Goal: Find specific page/section: Find specific page/section

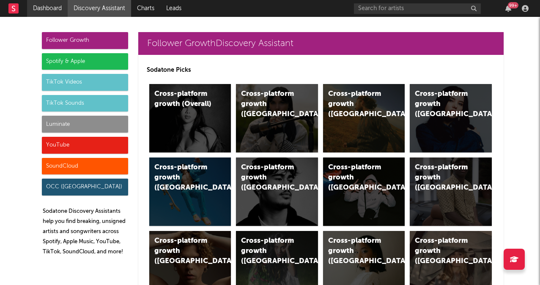
click at [48, 11] on link "Dashboard" at bounding box center [47, 8] width 41 height 17
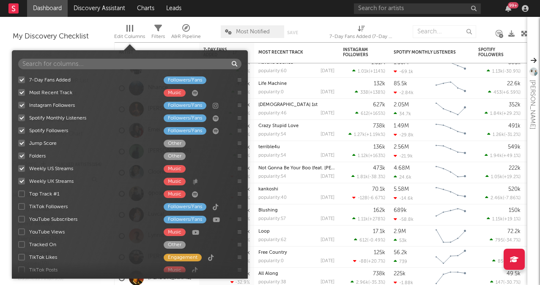
click at [127, 30] on div at bounding box center [126, 28] width 1 height 7
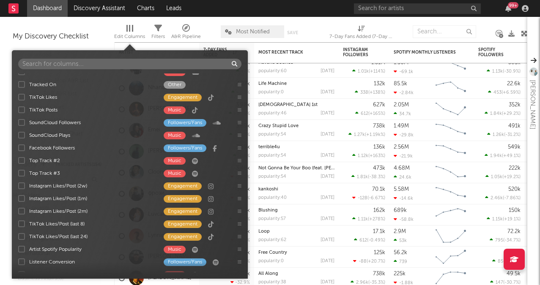
scroll to position [246, 0]
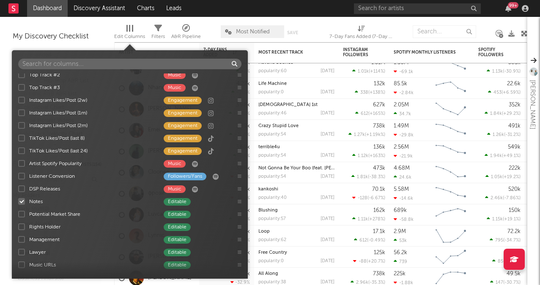
click at [289, 18] on div "Edit Columns Filters A&R Pipeline Most Notified Save Save as 7-Day Fans Added (…" at bounding box center [320, 29] width 413 height 25
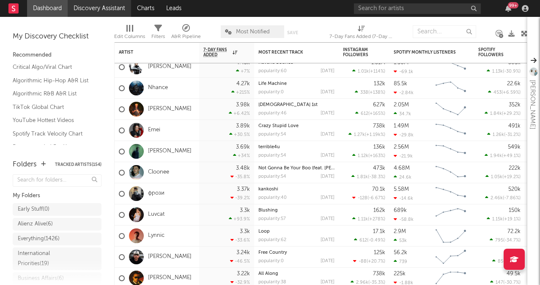
click at [104, 11] on link "Discovery Assistant" at bounding box center [99, 8] width 63 height 17
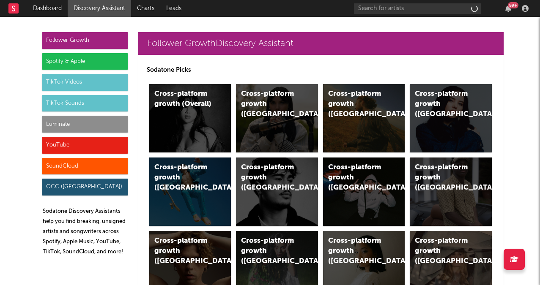
click at [77, 127] on div "Luminate" at bounding box center [85, 124] width 86 height 17
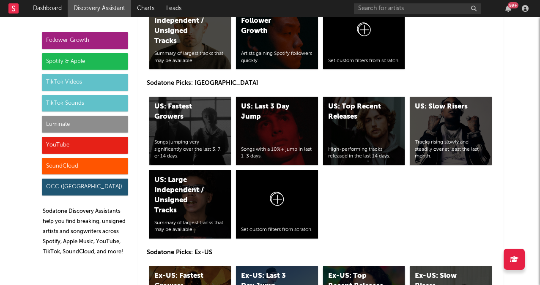
scroll to position [4247, 0]
